Goal: Information Seeking & Learning: Learn about a topic

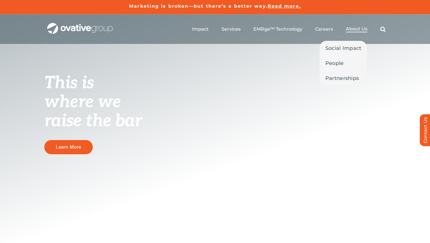
click at [363, 32] on link "About Us" at bounding box center [356, 29] width 22 height 6
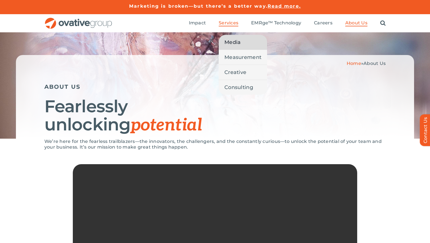
click at [238, 45] on span "Media" at bounding box center [232, 42] width 16 height 8
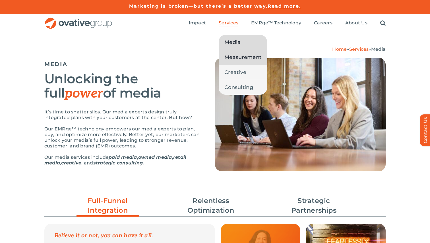
click at [241, 54] on span "Measurement" at bounding box center [242, 57] width 37 height 8
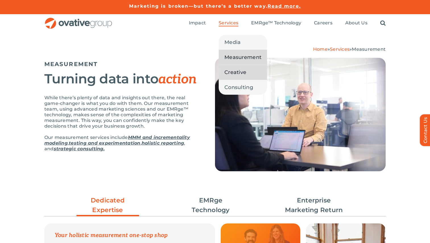
click at [237, 70] on span "Creative" at bounding box center [235, 72] width 22 height 8
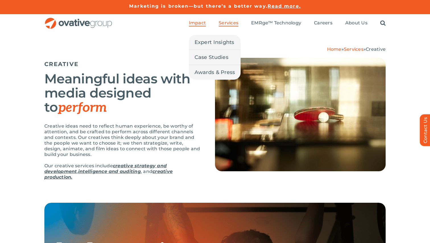
click at [197, 25] on span "Impact" at bounding box center [197, 23] width 17 height 6
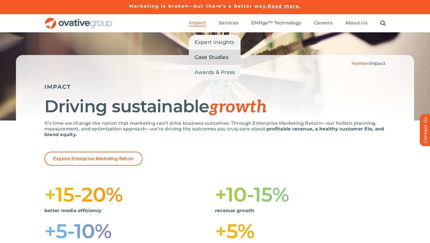
click at [215, 57] on span "Case Studies" at bounding box center [211, 57] width 34 height 8
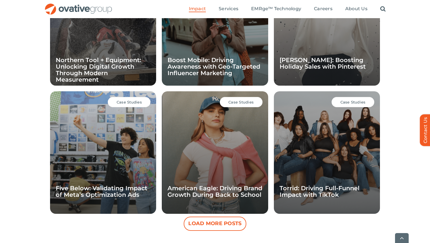
scroll to position [468, 0]
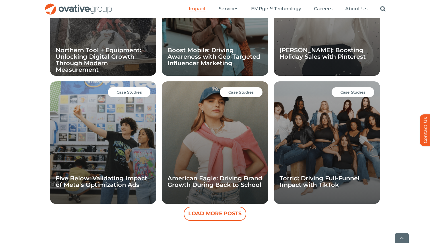
click at [218, 154] on div "Case Studies American Eagle: Driving Brand Growth During Back to School" at bounding box center [215, 143] width 106 height 123
click at [243, 94] on span "Case Studies" at bounding box center [240, 92] width 25 height 5
click at [227, 182] on link "American Eagle: Driving Brand Growth During Back to School" at bounding box center [214, 182] width 95 height 14
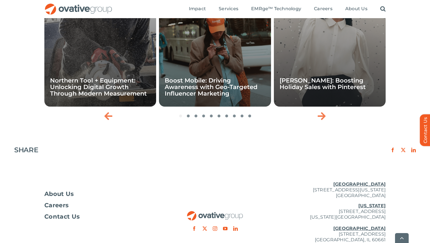
scroll to position [888, 0]
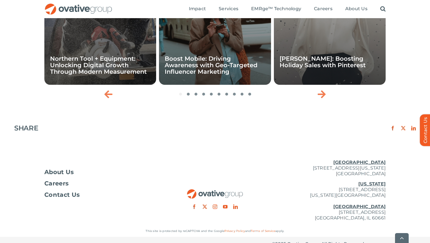
drag, startPoint x: 295, startPoint y: 202, endPoint x: 361, endPoint y: 202, distance: 66.2
click at [361, 202] on p "[US_STATE][GEOGRAPHIC_DATA][STREET_ADDRESS][US_STATE] [GEOGRAPHIC_DATA] [STREET…" at bounding box center [329, 202] width 114 height 40
copy p "[STREET_ADDRESS]"
